Goal: Task Accomplishment & Management: Manage account settings

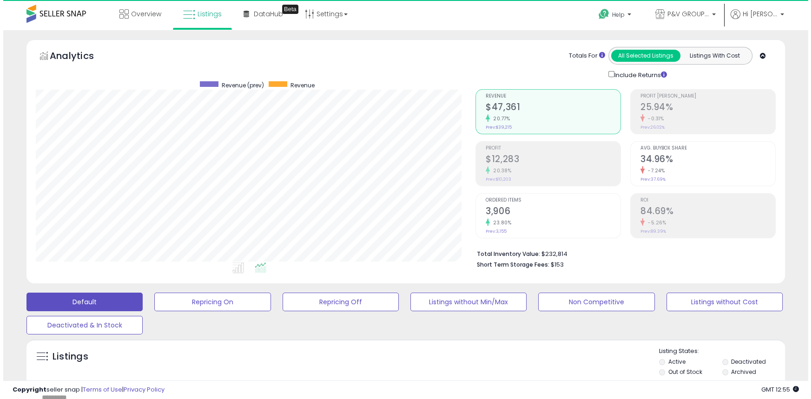
scroll to position [191, 439]
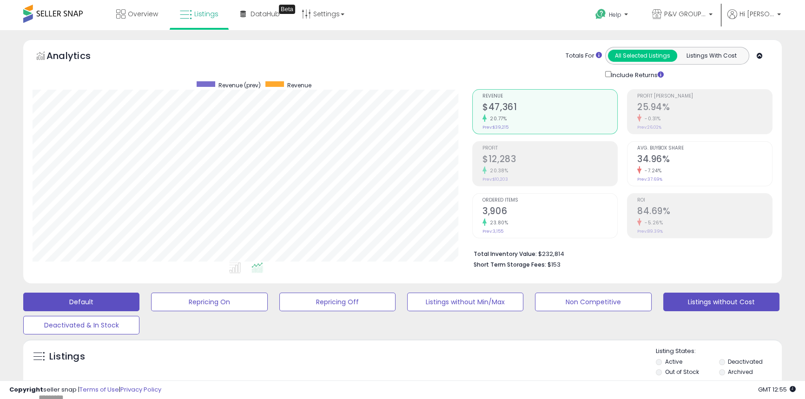
click at [267, 301] on button "Listings without Cost" at bounding box center [209, 302] width 116 height 19
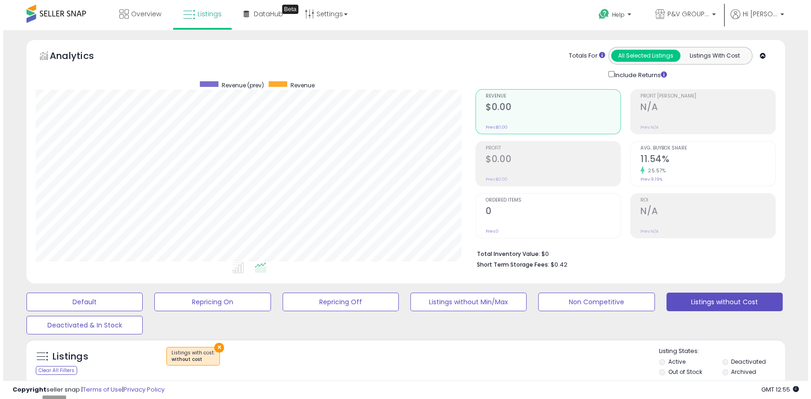
scroll to position [169, 0]
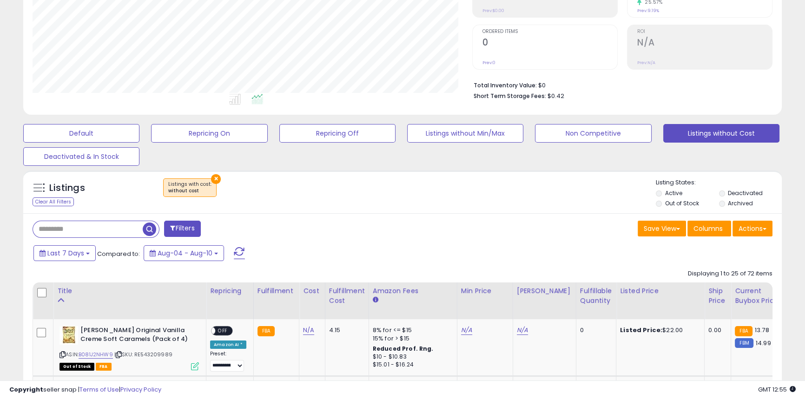
click at [694, 202] on label "Out of Stock" at bounding box center [682, 203] width 34 height 8
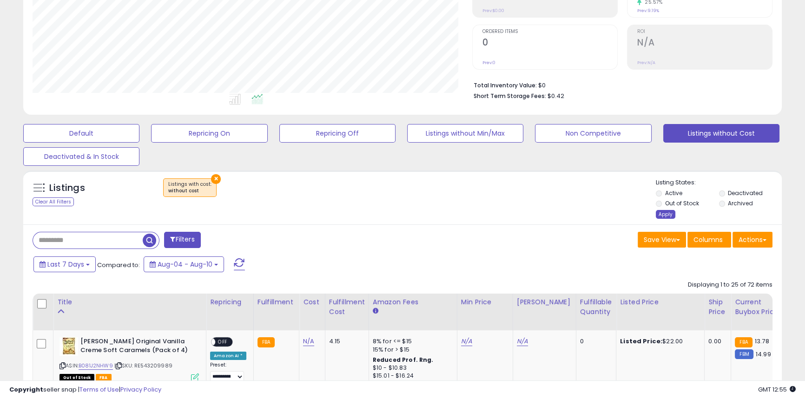
click at [671, 213] on div "Apply" at bounding box center [666, 214] width 20 height 9
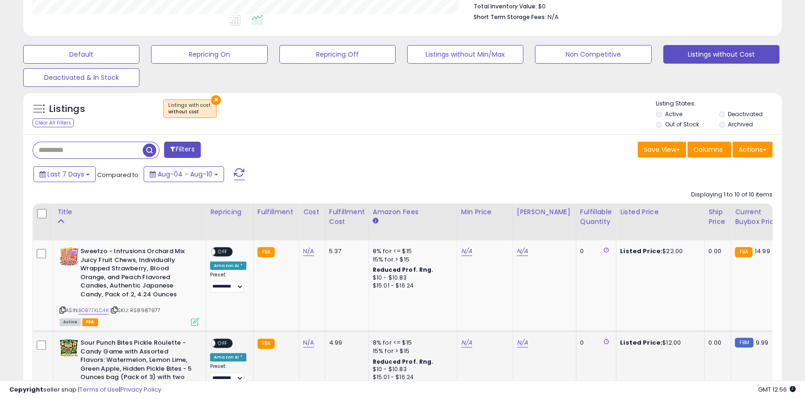
scroll to position [423, 0]
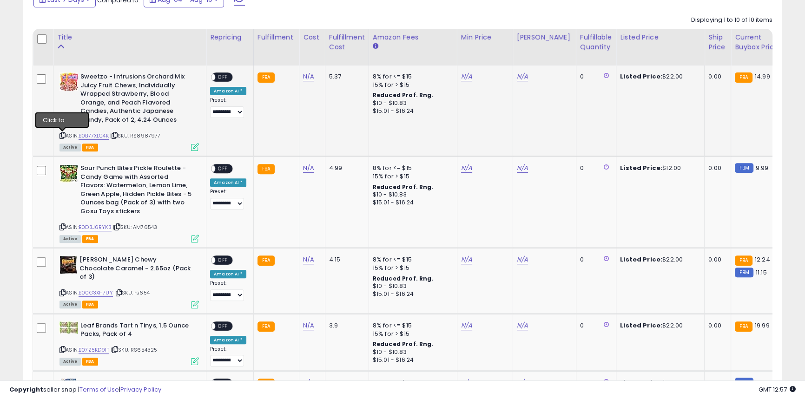
click at [60, 136] on icon at bounding box center [62, 135] width 6 height 5
click at [300, 83] on td "N/A" at bounding box center [312, 111] width 26 height 91
click at [303, 81] on link "N/A" at bounding box center [308, 76] width 11 height 9
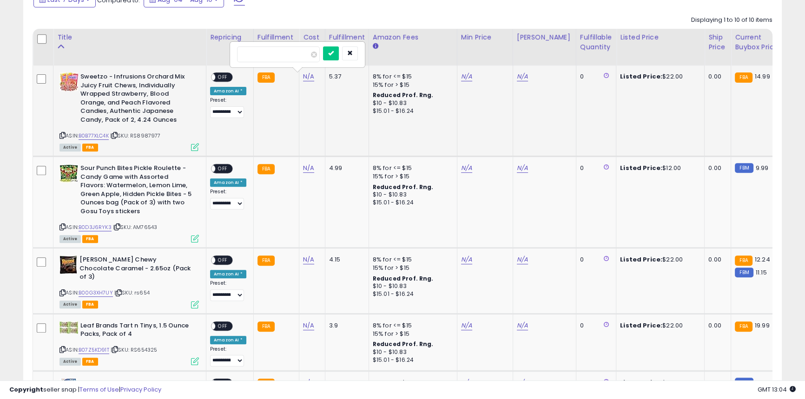
type input "***"
click button "submit" at bounding box center [331, 53] width 16 height 14
click at [303, 171] on link "N/A" at bounding box center [308, 168] width 11 height 9
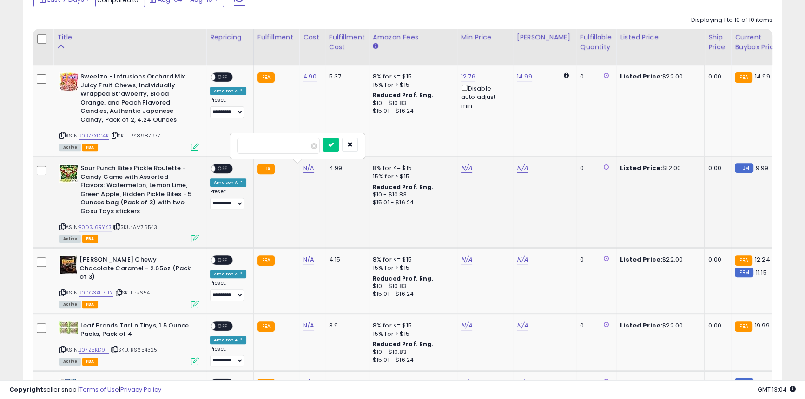
type input "***"
click button "submit" at bounding box center [331, 145] width 16 height 14
click at [310, 260] on link "N/A" at bounding box center [308, 259] width 11 height 9
type input "***"
click button "submit" at bounding box center [331, 237] width 16 height 14
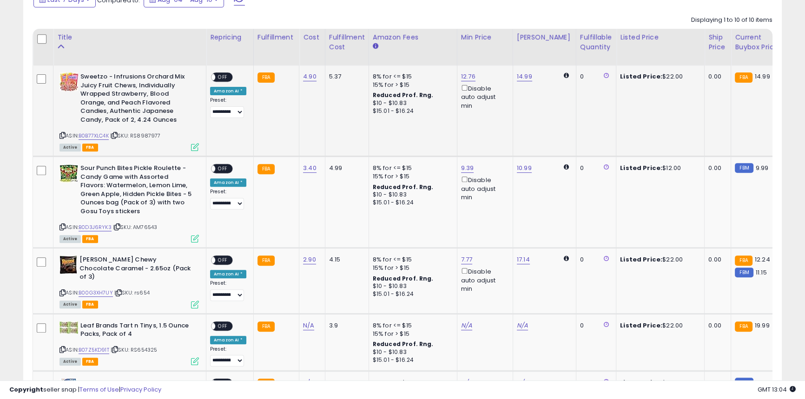
click at [223, 76] on span "OFF" at bounding box center [222, 77] width 15 height 8
click at [223, 255] on td "**********" at bounding box center [229, 281] width 47 height 66
click at [218, 260] on span "OFF" at bounding box center [222, 261] width 15 height 8
click at [461, 81] on link "7.77" at bounding box center [468, 76] width 14 height 9
type input "*****"
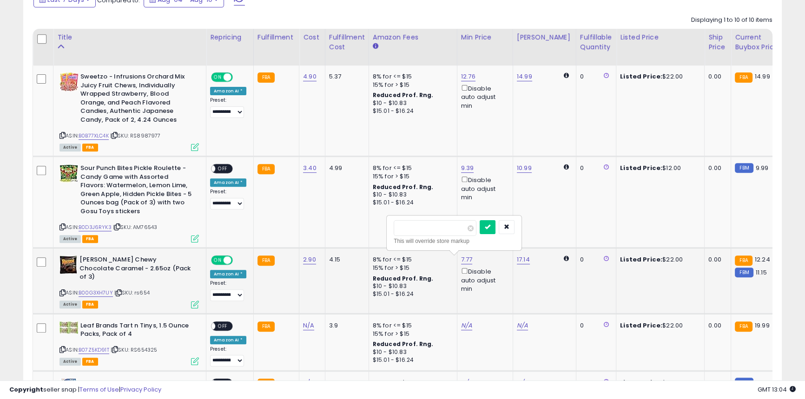
click button "submit" at bounding box center [488, 227] width 16 height 14
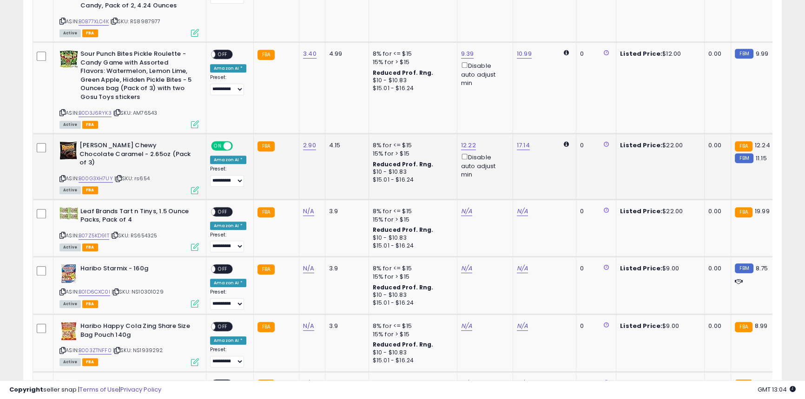
scroll to position [549, 0]
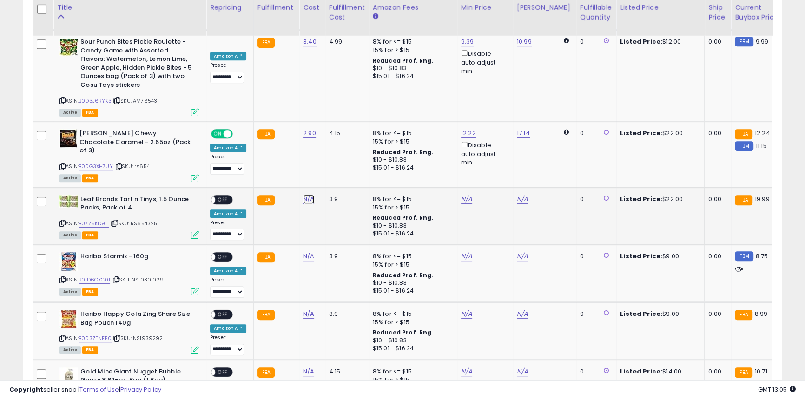
click at [303, 195] on link "N/A" at bounding box center [308, 199] width 11 height 9
type input "****"
click button "submit" at bounding box center [331, 167] width 16 height 14
click at [218, 196] on span "OFF" at bounding box center [222, 200] width 15 height 8
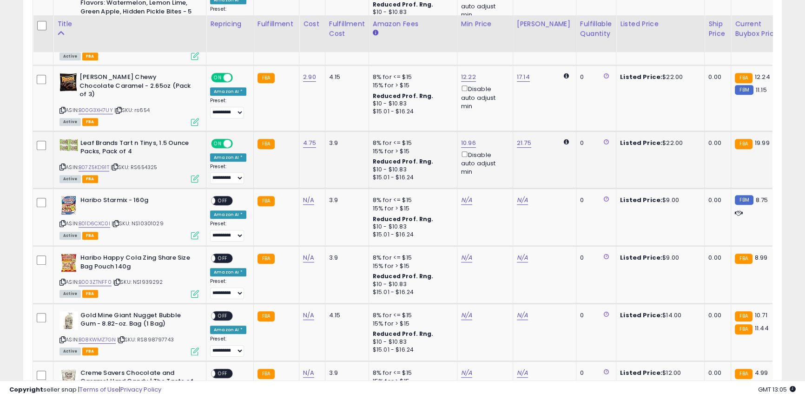
scroll to position [676, 0]
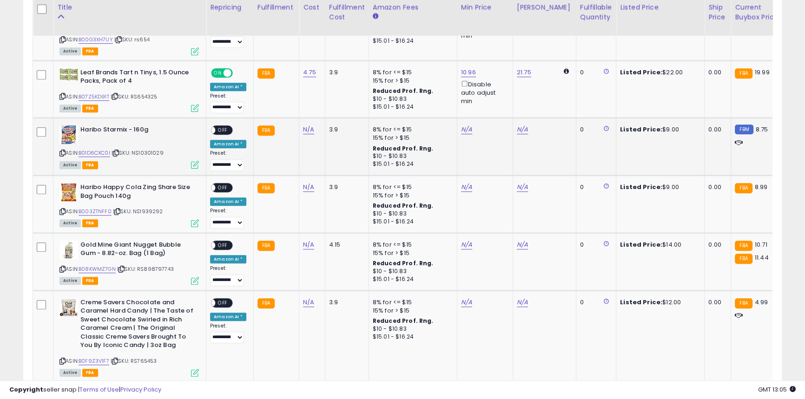
click at [218, 126] on span "OFF" at bounding box center [222, 130] width 15 height 8
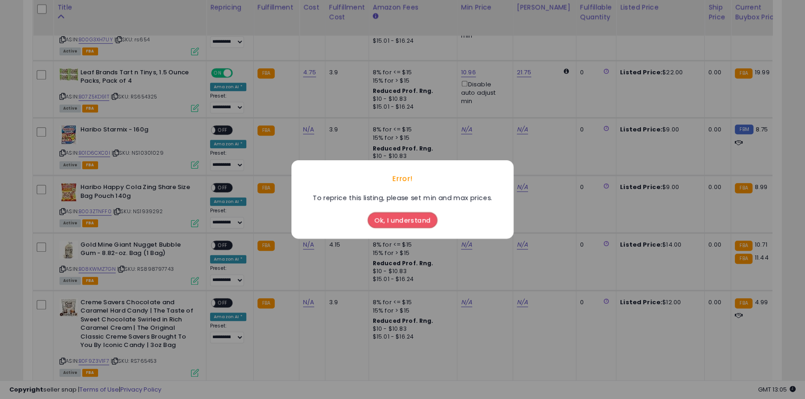
click at [383, 226] on button "Ok, I understand" at bounding box center [403, 220] width 70 height 16
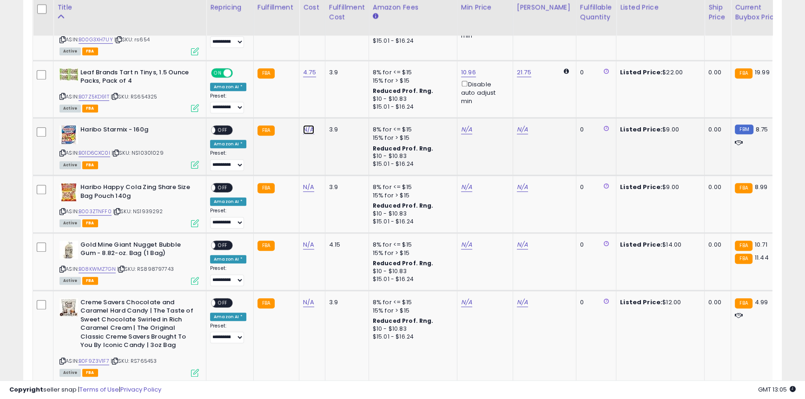
click at [304, 125] on link "N/A" at bounding box center [308, 129] width 11 height 9
type input "****"
click button "submit" at bounding box center [331, 98] width 16 height 14
click at [303, 183] on link "N/A" at bounding box center [308, 187] width 11 height 9
type input "****"
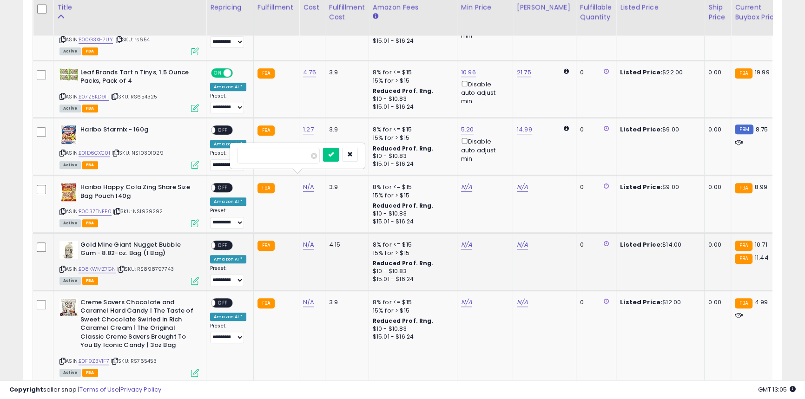
click button "submit" at bounding box center [331, 155] width 16 height 14
click at [90, 241] on b "Gold Mine Giant Nugget Bubble Gum - 8.82-oz. Bag (1 Bag)" at bounding box center [136, 251] width 113 height 20
click at [80, 241] on b "Gold Mine Giant Nugget Bubble Gum - 8.82-oz. Bag (1 Bag)" at bounding box center [136, 251] width 113 height 20
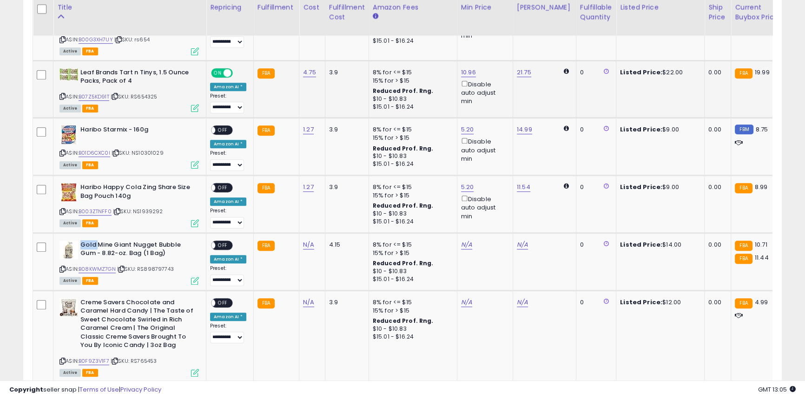
copy b "Gold"
click at [309, 240] on link "N/A" at bounding box center [308, 244] width 11 height 9
type input "****"
click button "submit" at bounding box center [331, 212] width 16 height 14
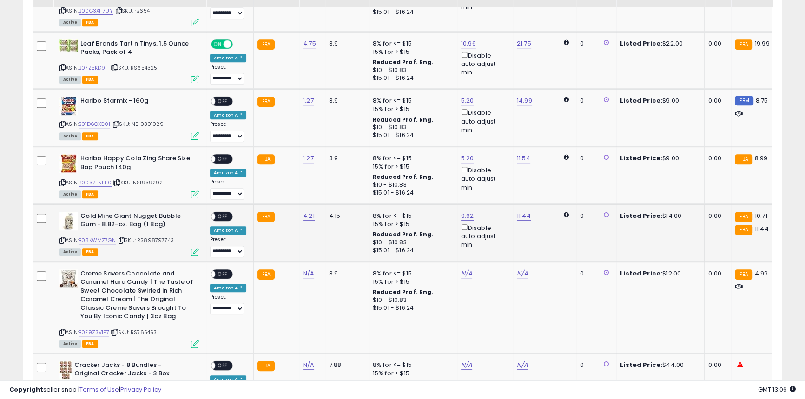
scroll to position [718, 0]
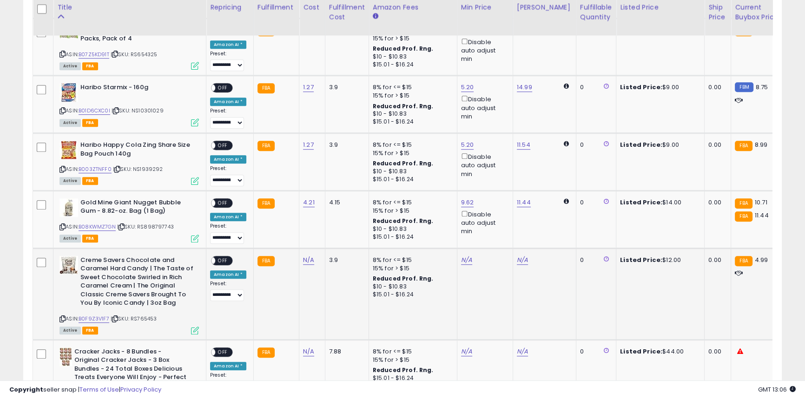
click at [114, 256] on b "Creme Savers Chocolate and Caramel Hard Candy | The Taste of Sweet Chocolate Sw…" at bounding box center [136, 283] width 113 height 54
copy b "Savers"
click at [307, 256] on link "N/A" at bounding box center [308, 260] width 11 height 9
type input "****"
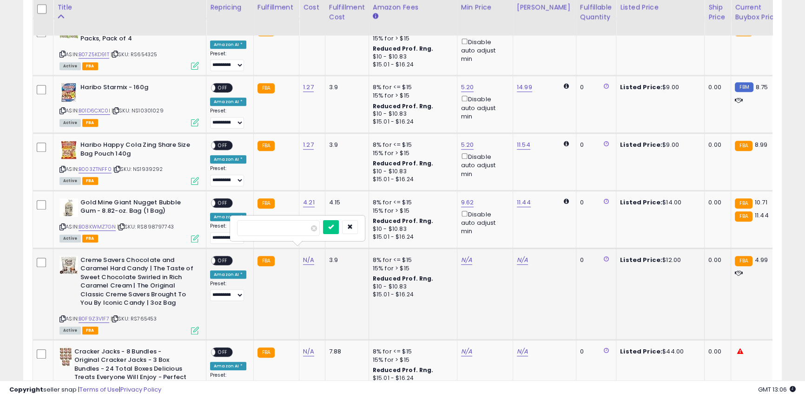
click button "submit" at bounding box center [331, 227] width 16 height 14
click at [224, 84] on span "OFF" at bounding box center [222, 88] width 15 height 8
click at [217, 142] on span "OFF" at bounding box center [222, 146] width 15 height 8
click at [215, 199] on div "ON OFF" at bounding box center [207, 203] width 22 height 8
click at [217, 199] on span "OFF" at bounding box center [222, 203] width 15 height 8
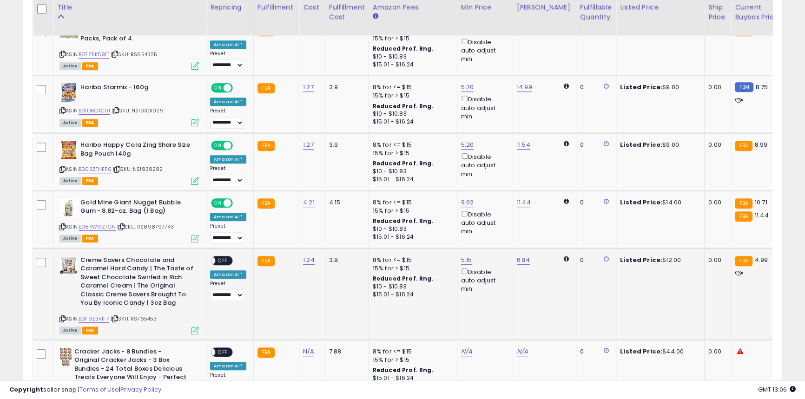
click at [214, 257] on span at bounding box center [211, 261] width 8 height 8
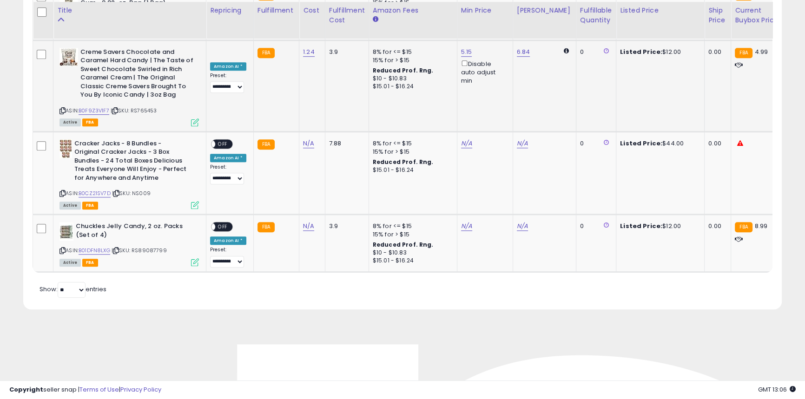
scroll to position [930, 0]
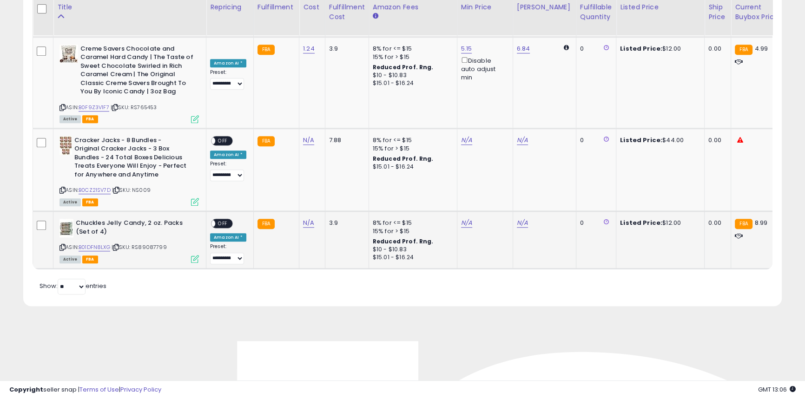
click at [90, 219] on b "Chuckles Jelly Candy, 2 oz. Packs (Set of 4)" at bounding box center [132, 229] width 113 height 20
copy b "Chuckles"
click at [308, 136] on link "N/A" at bounding box center [308, 140] width 11 height 9
type input "*****"
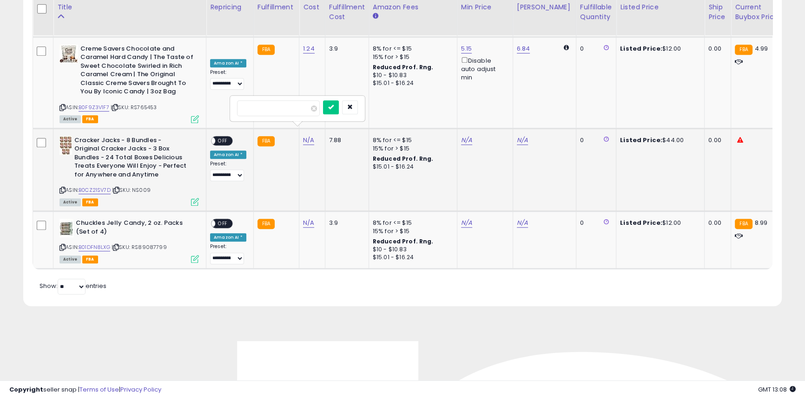
click button "submit" at bounding box center [331, 107] width 16 height 14
click at [309, 145] on link "N/A" at bounding box center [308, 140] width 11 height 9
type input "****"
click button "submit" at bounding box center [331, 190] width 16 height 14
click at [103, 186] on link "B0CZ21SV7D" at bounding box center [95, 190] width 32 height 8
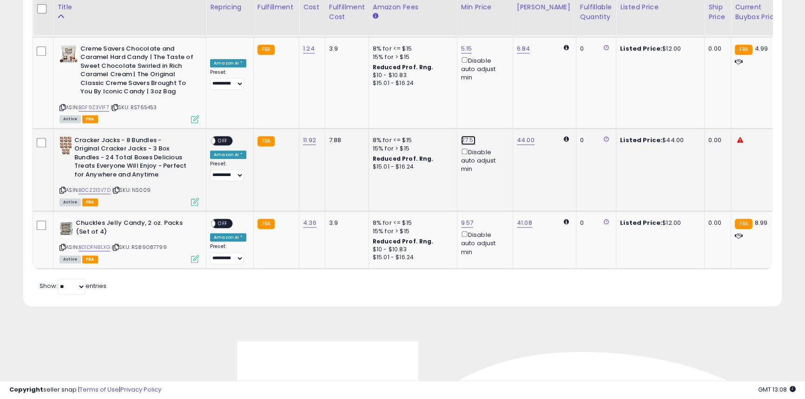
type input "*****"
click button "submit" at bounding box center [489, 98] width 16 height 14
click at [221, 220] on span "OFF" at bounding box center [222, 224] width 15 height 8
click at [220, 137] on span "OFF" at bounding box center [222, 141] width 15 height 8
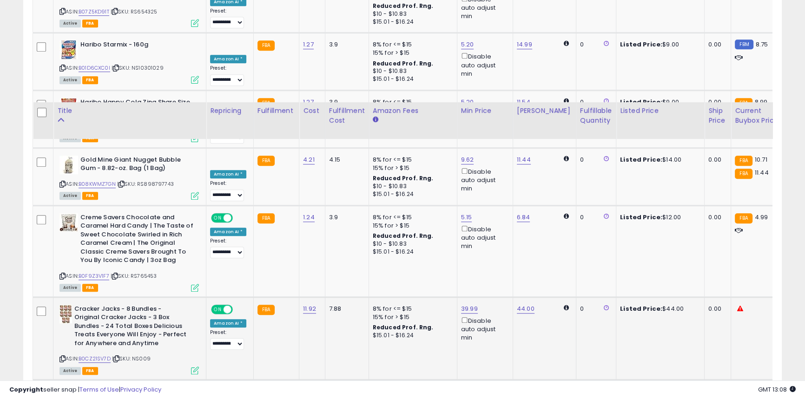
scroll to position [760, 0]
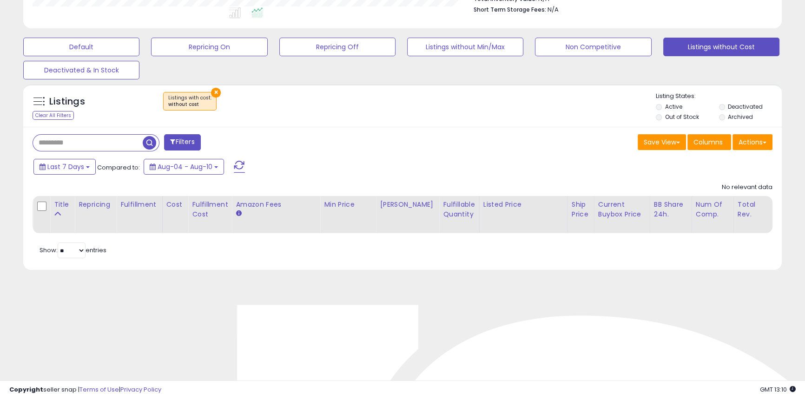
scroll to position [296, 0]
